Goal: Task Accomplishment & Management: Manage account settings

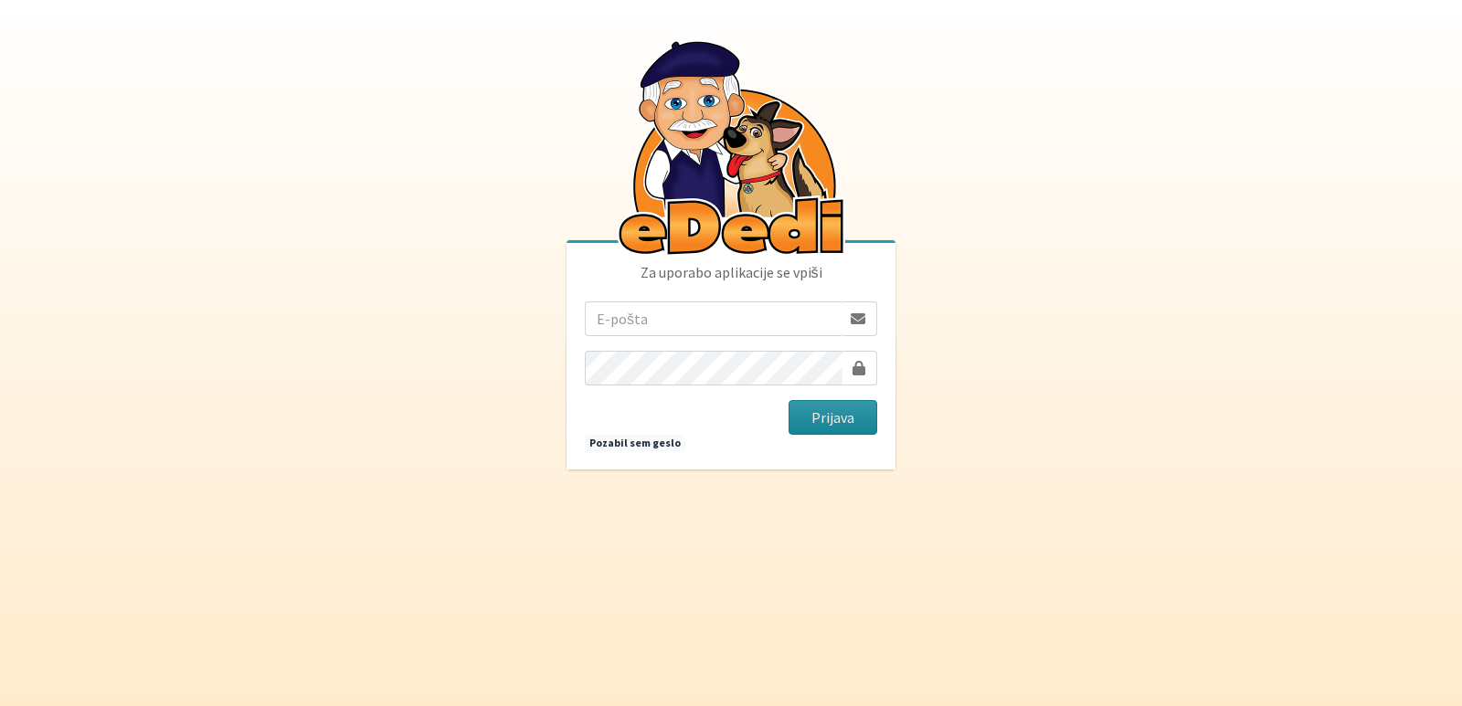
type input "[EMAIL_ADDRESS][DOMAIN_NAME]"
click at [805, 416] on button "Prijava" at bounding box center [833, 417] width 89 height 35
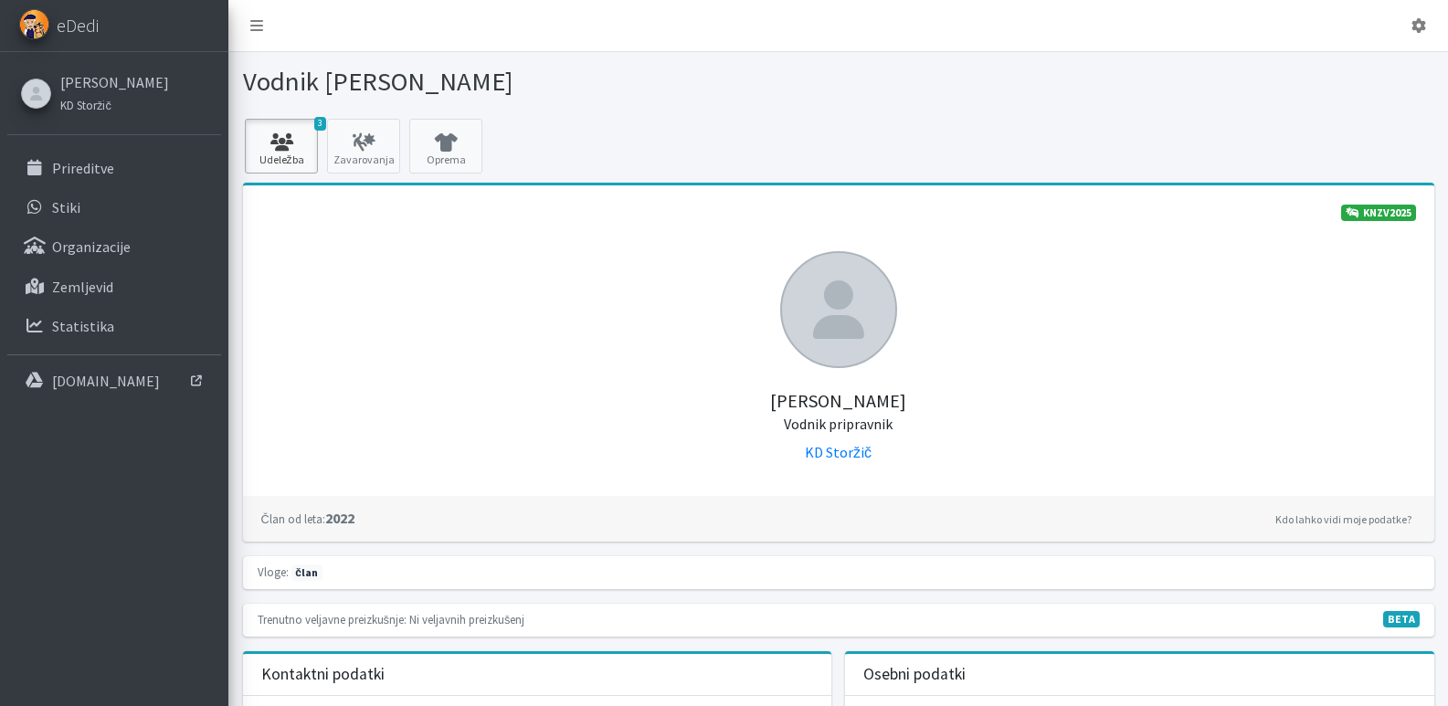
click at [281, 143] on icon at bounding box center [281, 142] width 62 height 18
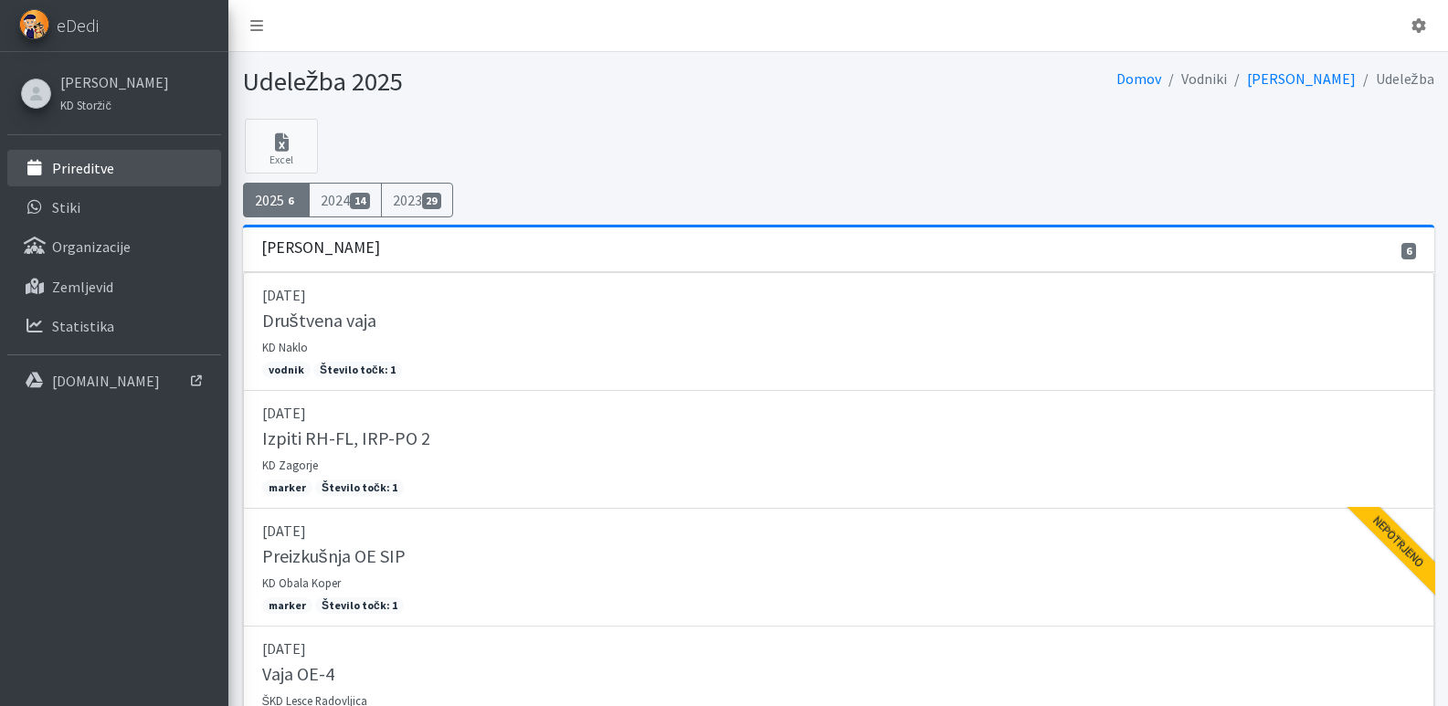
click at [75, 164] on p "Prireditve" at bounding box center [83, 168] width 62 height 18
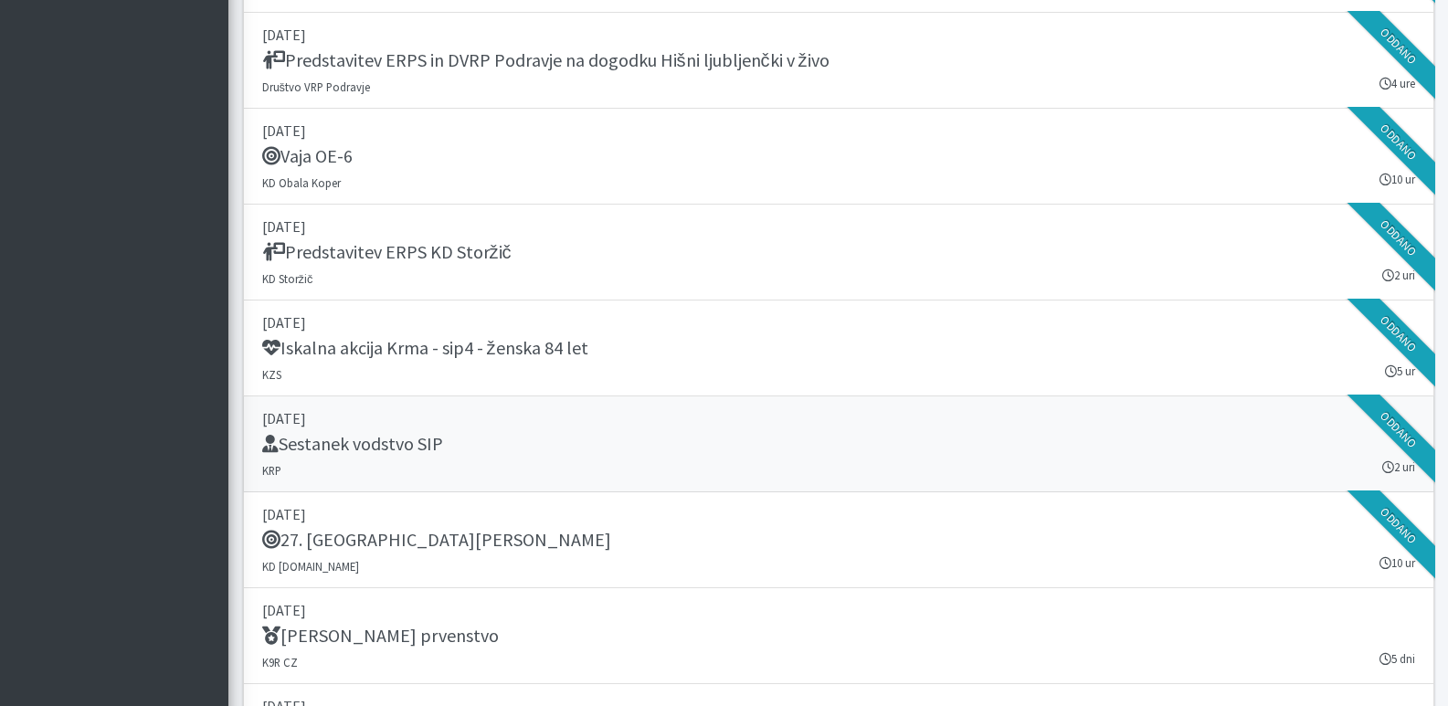
scroll to position [2467, 0]
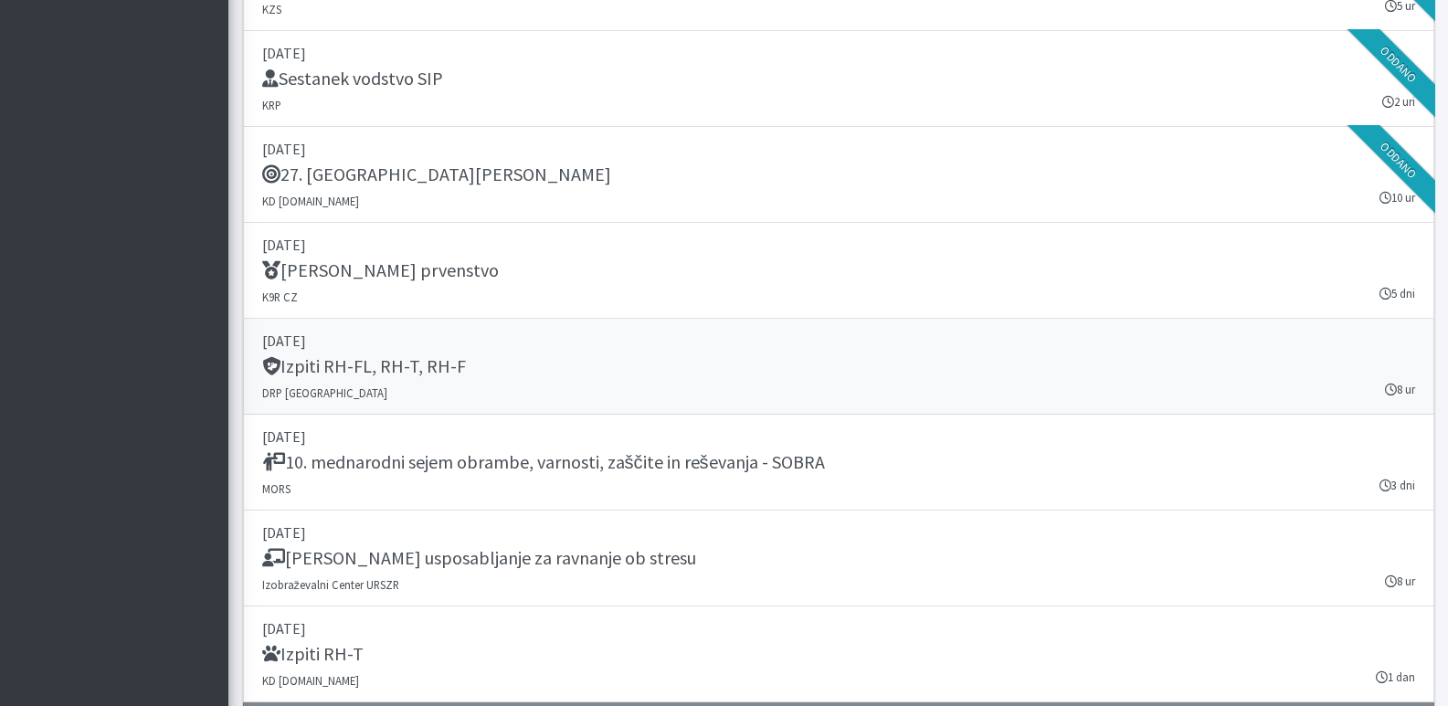
click at [338, 356] on h5 "Izpiti RH-FL, RH-T, RH-F" at bounding box center [364, 366] width 204 height 22
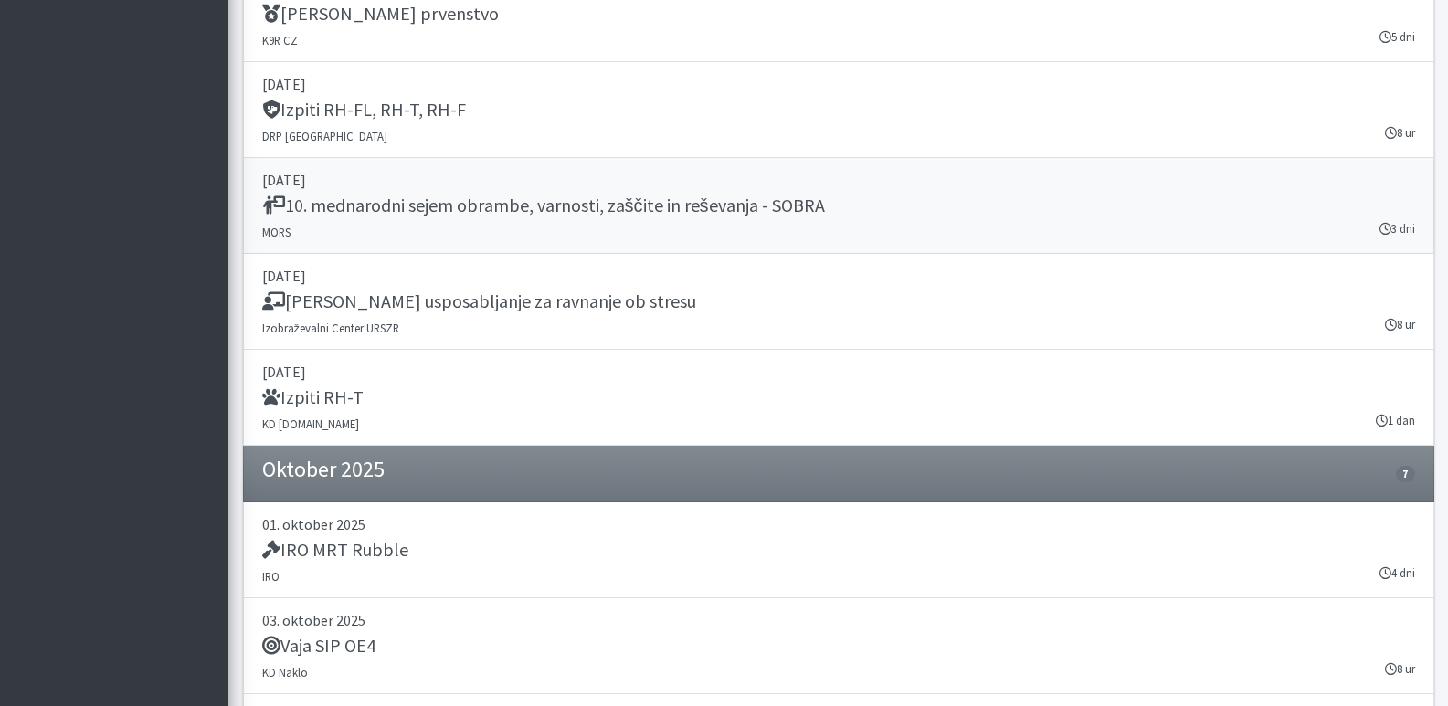
scroll to position [2710, 0]
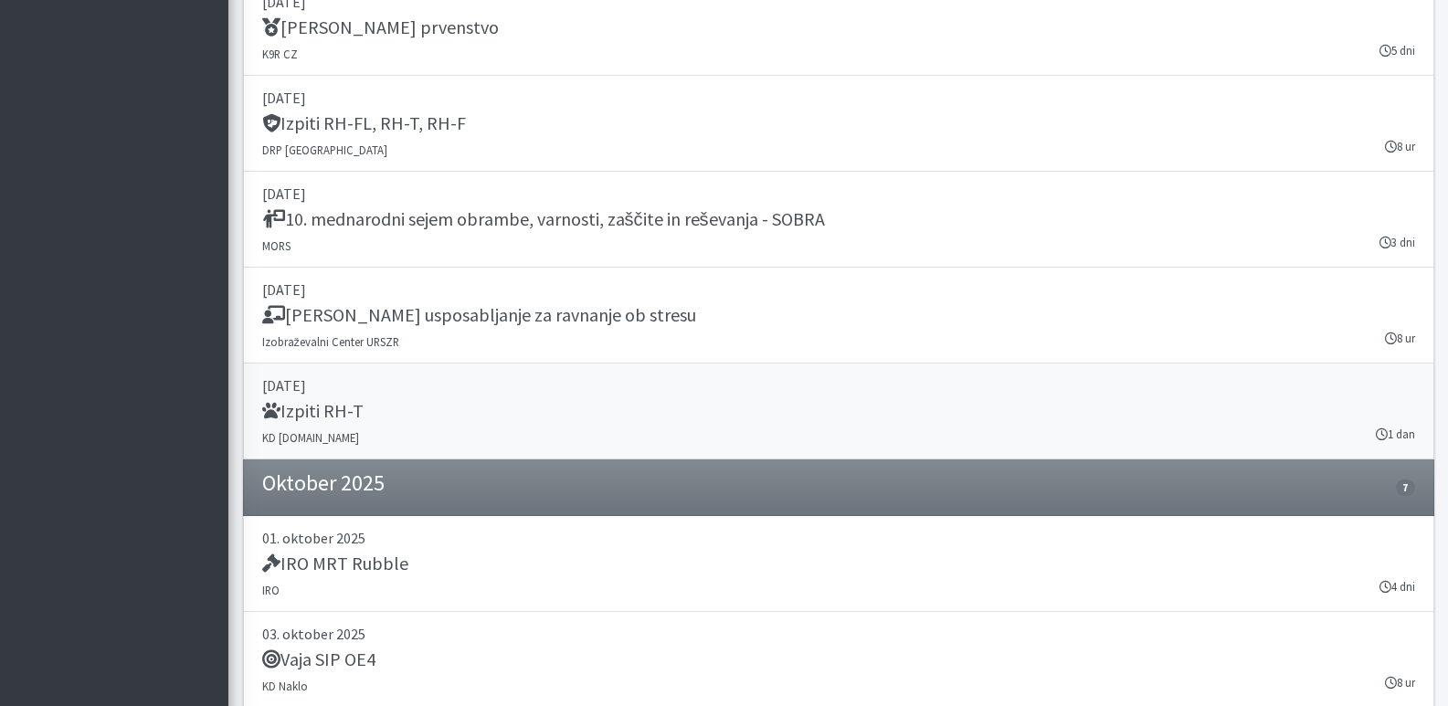
click at [303, 415] on h5 "Izpiti RH-T" at bounding box center [312, 411] width 101 height 22
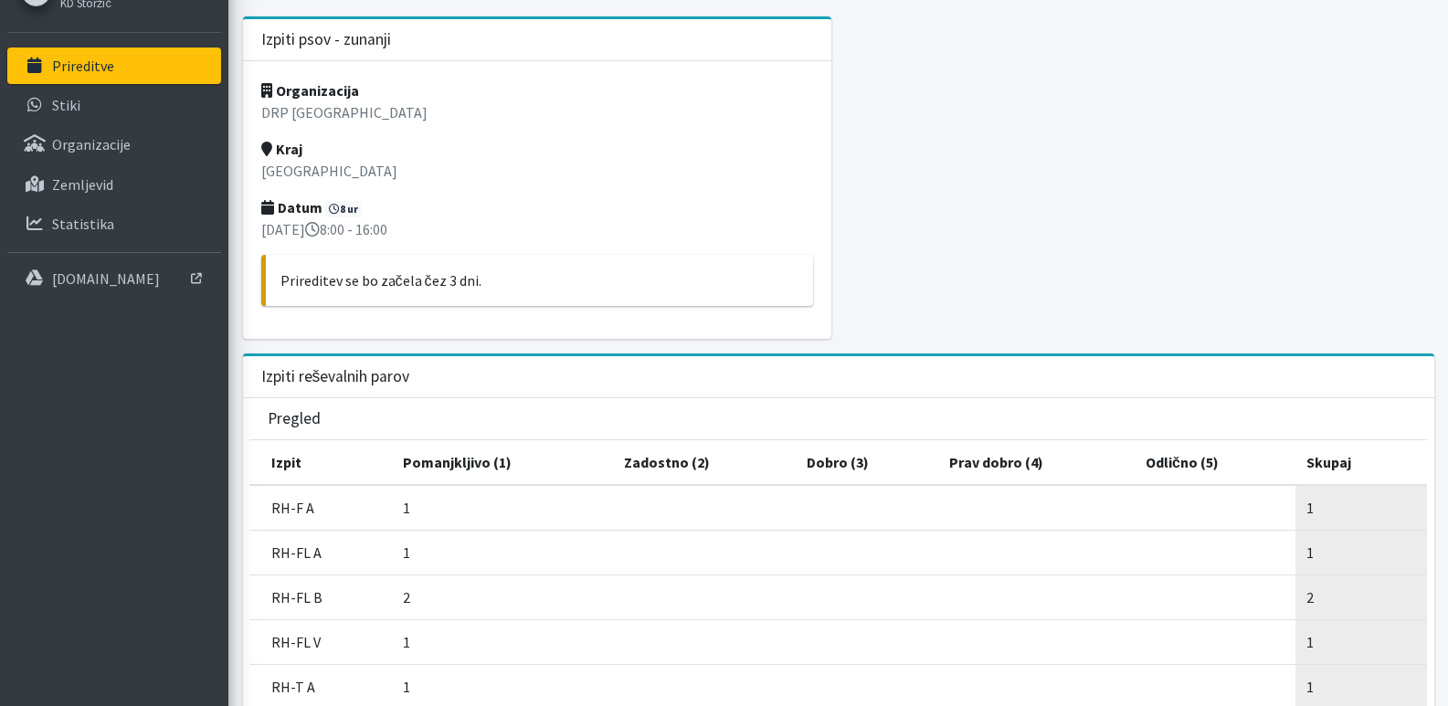
scroll to position [91, 0]
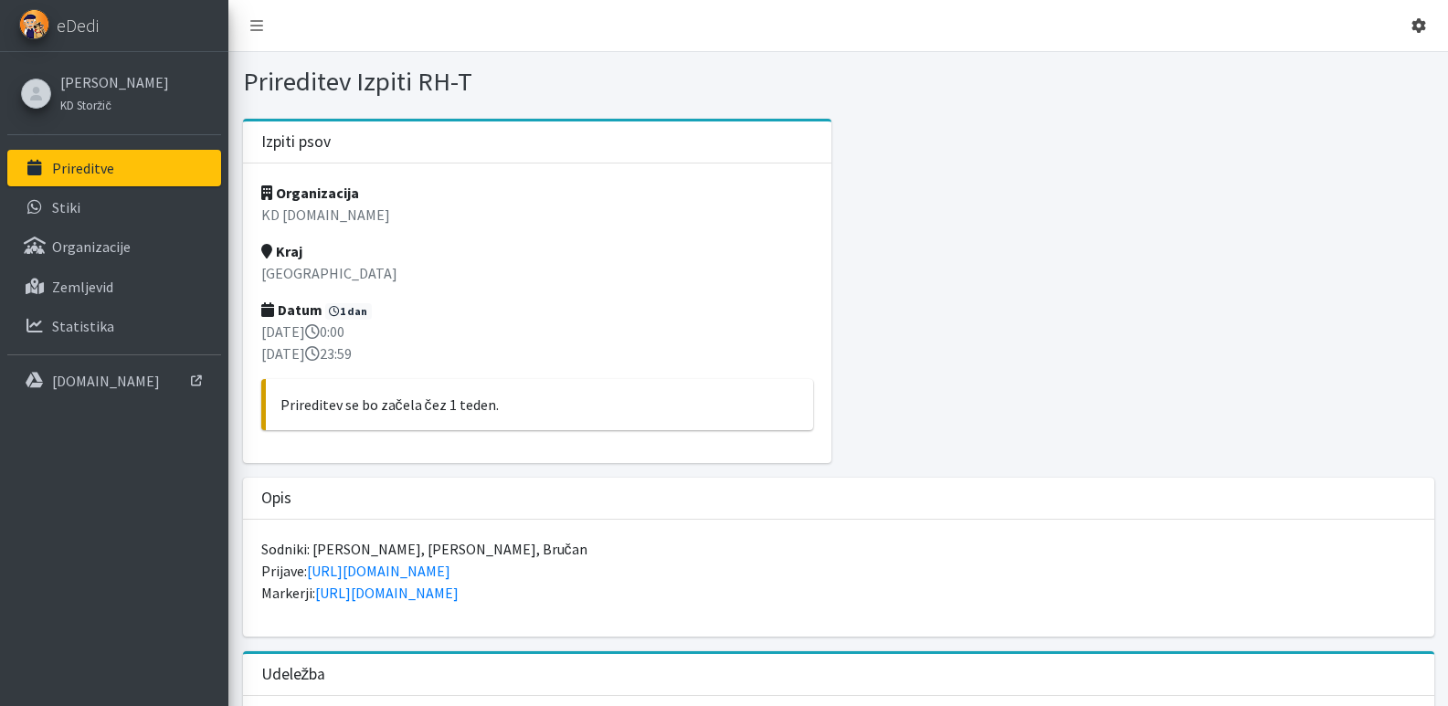
click at [1409, 22] on link at bounding box center [1419, 25] width 44 height 37
click at [1342, 61] on link "Odjavi se" at bounding box center [1368, 68] width 144 height 29
